Goal: Task Accomplishment & Management: Manage account settings

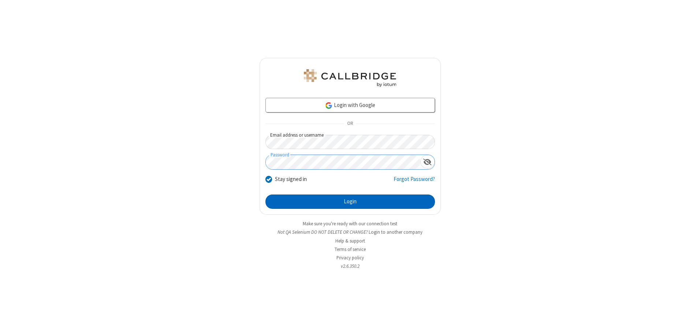
click at [350, 201] on button "Login" at bounding box center [349, 201] width 169 height 15
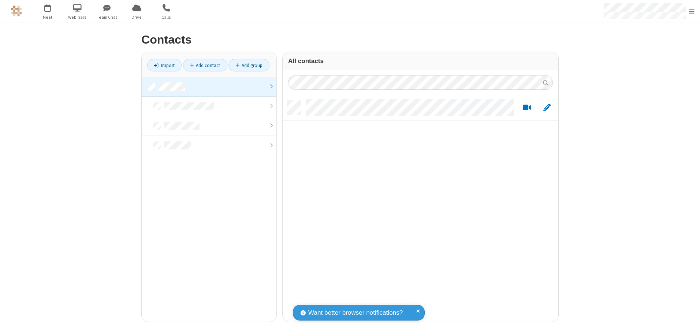
scroll to position [221, 270]
click at [209, 86] on link at bounding box center [209, 87] width 135 height 20
click at [205, 65] on link "Add contact" at bounding box center [205, 65] width 44 height 12
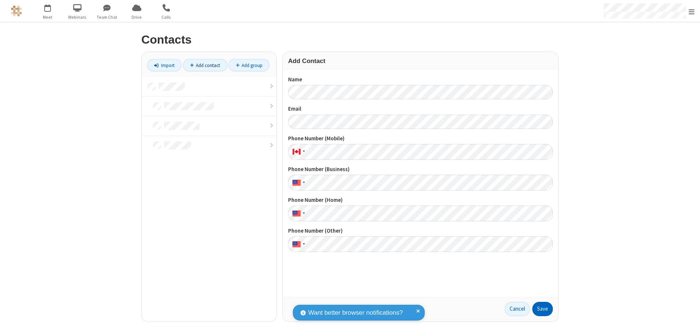
click at [542, 309] on button "Save" at bounding box center [542, 309] width 20 height 15
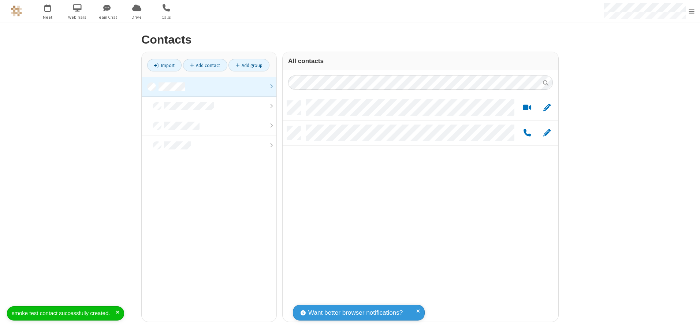
scroll to position [221, 270]
